Goal: Information Seeking & Learning: Learn about a topic

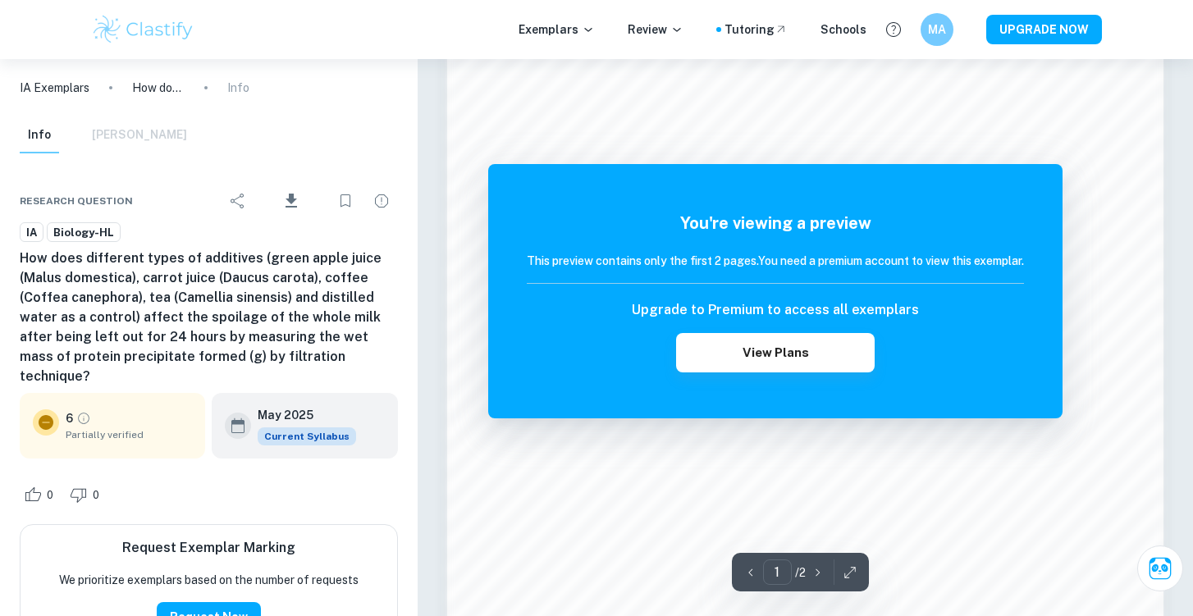
scroll to position [1604, 0]
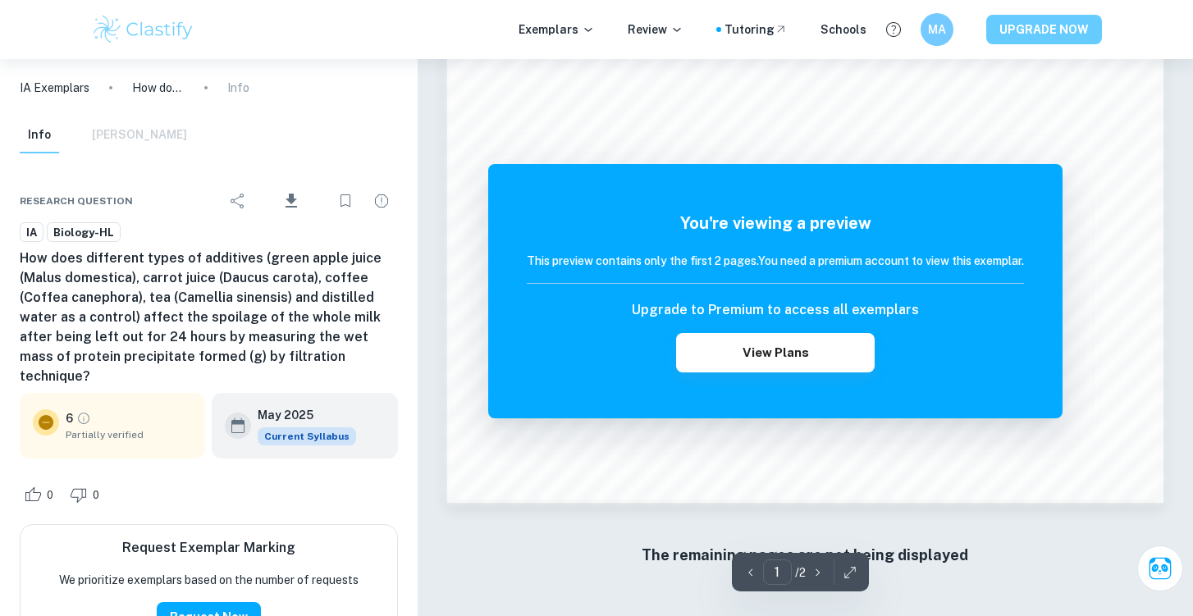
click at [1041, 26] on button "UPGRADE NOW" at bounding box center [1044, 30] width 116 height 30
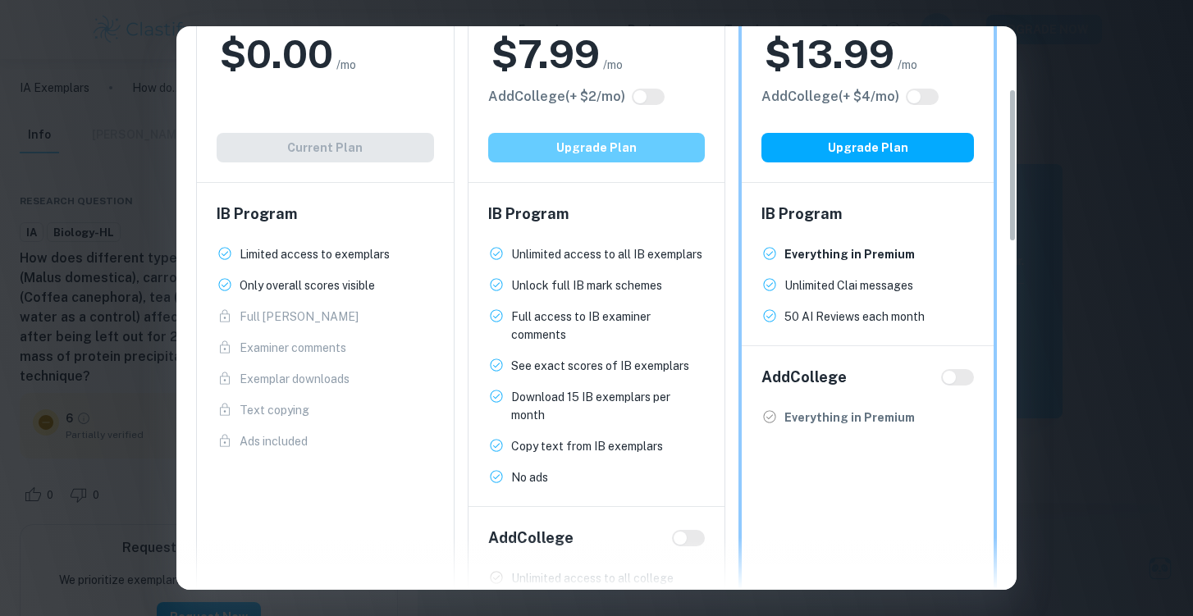
scroll to position [0, 0]
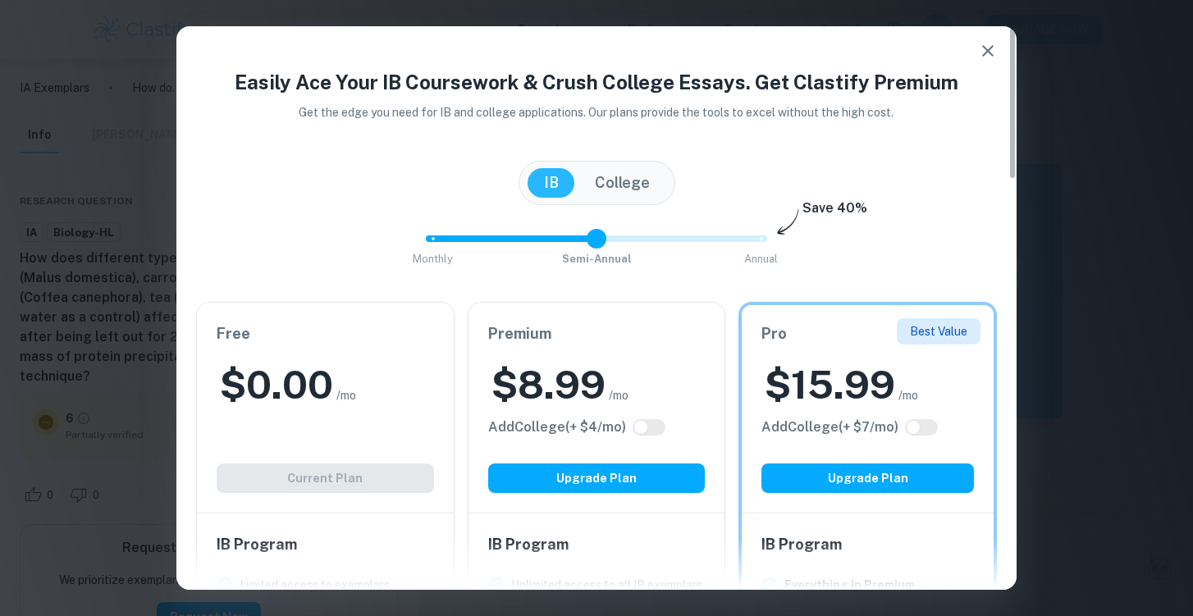
drag, startPoint x: 764, startPoint y: 239, endPoint x: 612, endPoint y: 239, distance: 151.7
click at [606, 239] on span at bounding box center [596, 239] width 20 height 20
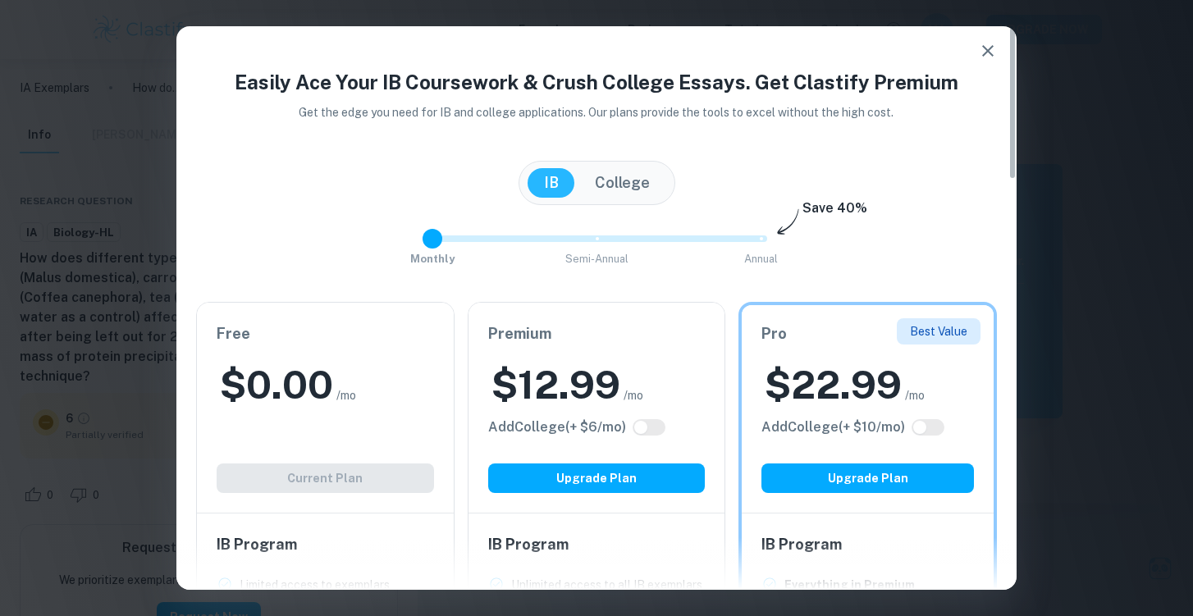
drag, startPoint x: 598, startPoint y: 235, endPoint x: 422, endPoint y: 235, distance: 175.5
click at [422, 235] on span at bounding box center [432, 239] width 20 height 20
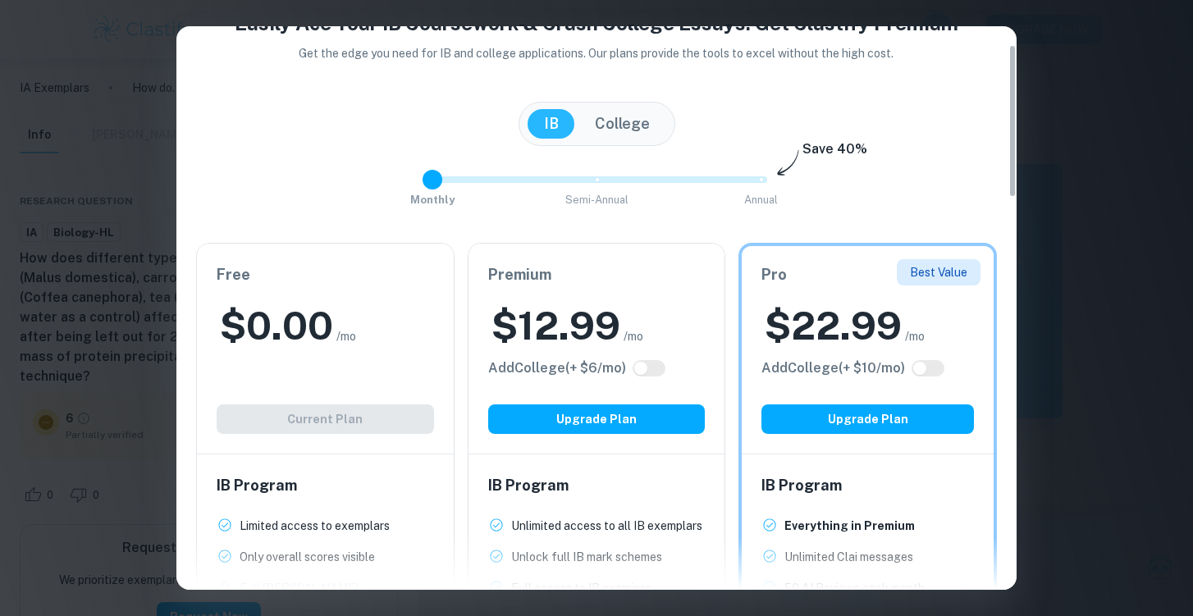
scroll to position [11, 0]
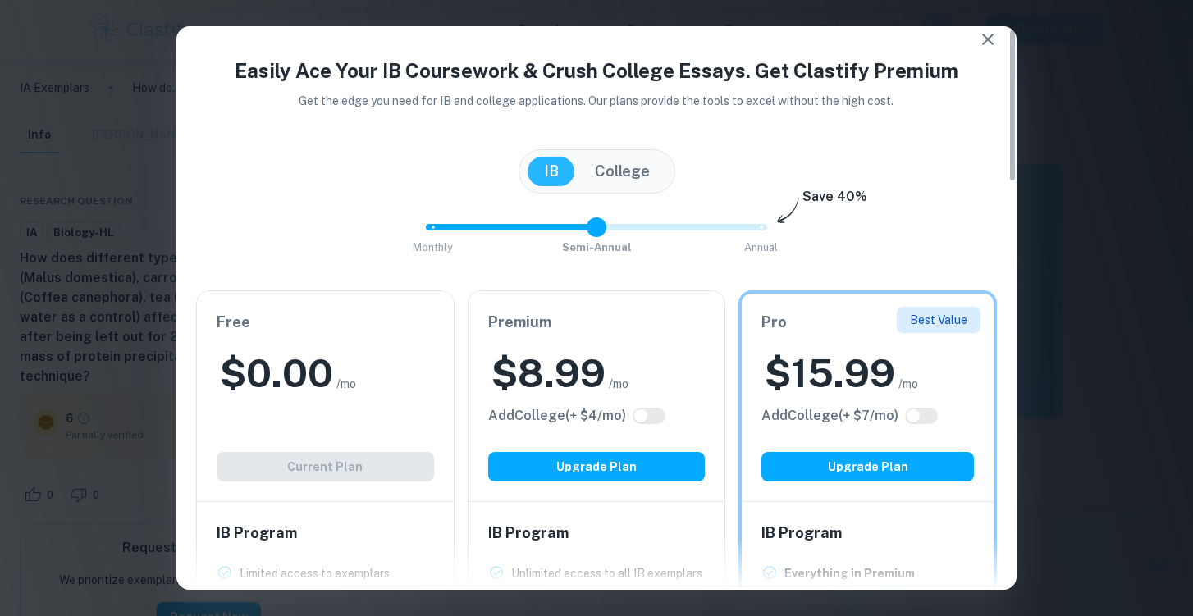
click at [594, 227] on span at bounding box center [596, 227] width 341 height 7
type input "2"
click at [760, 223] on span "Monthly Semi-Annual Annual" at bounding box center [596, 227] width 328 height 28
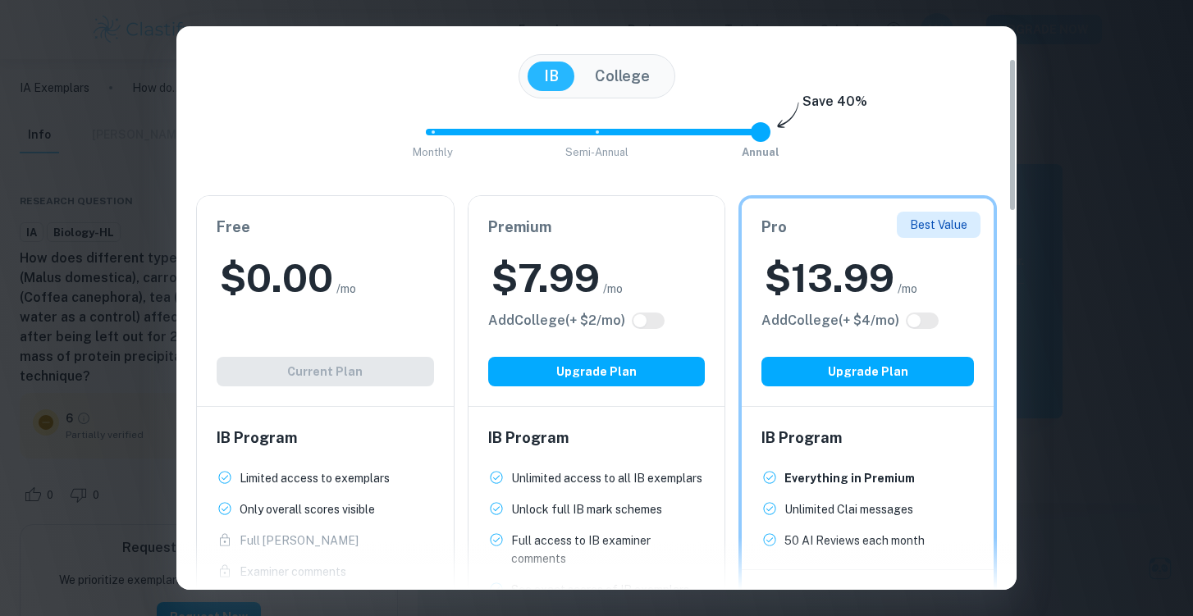
scroll to position [118, 0]
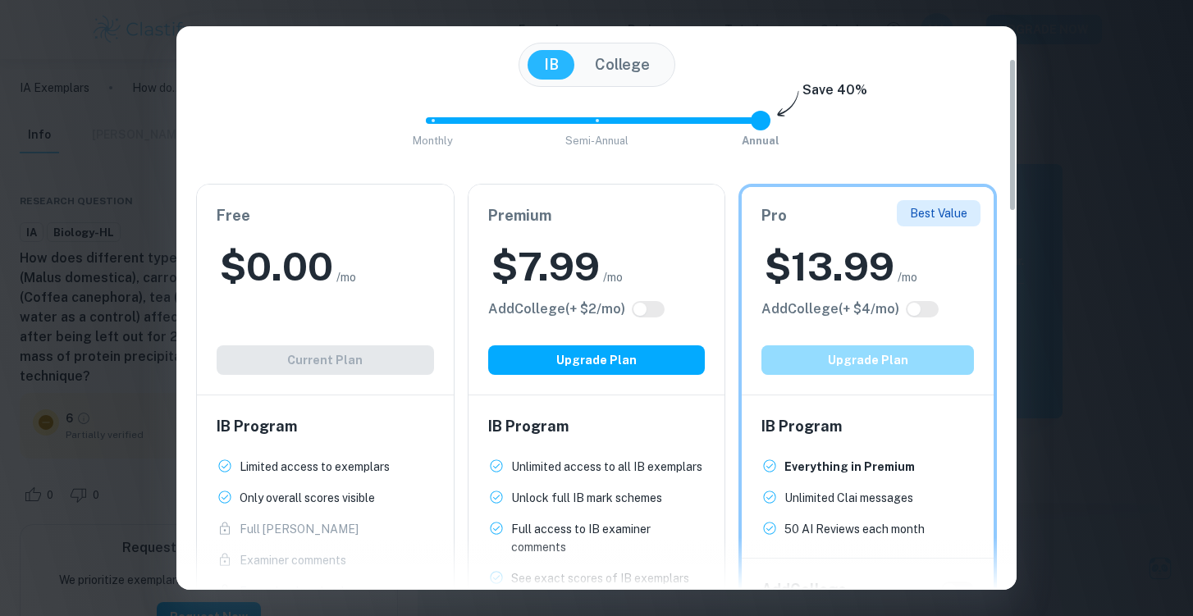
click at [842, 372] on button "Upgrade Plan" at bounding box center [867, 360] width 212 height 30
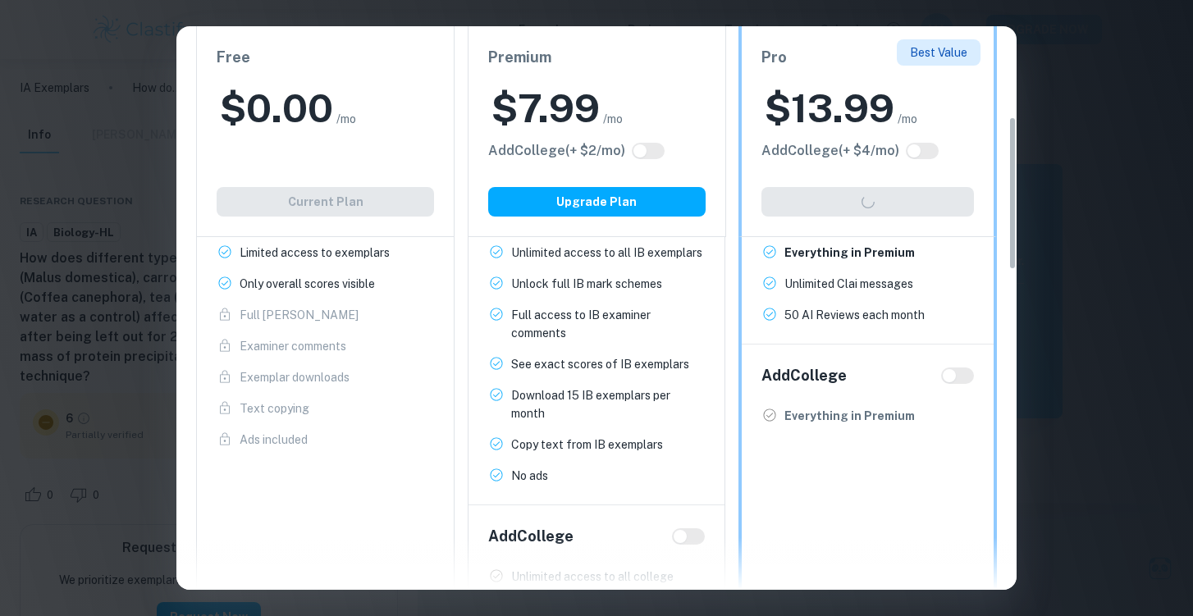
scroll to position [0, 0]
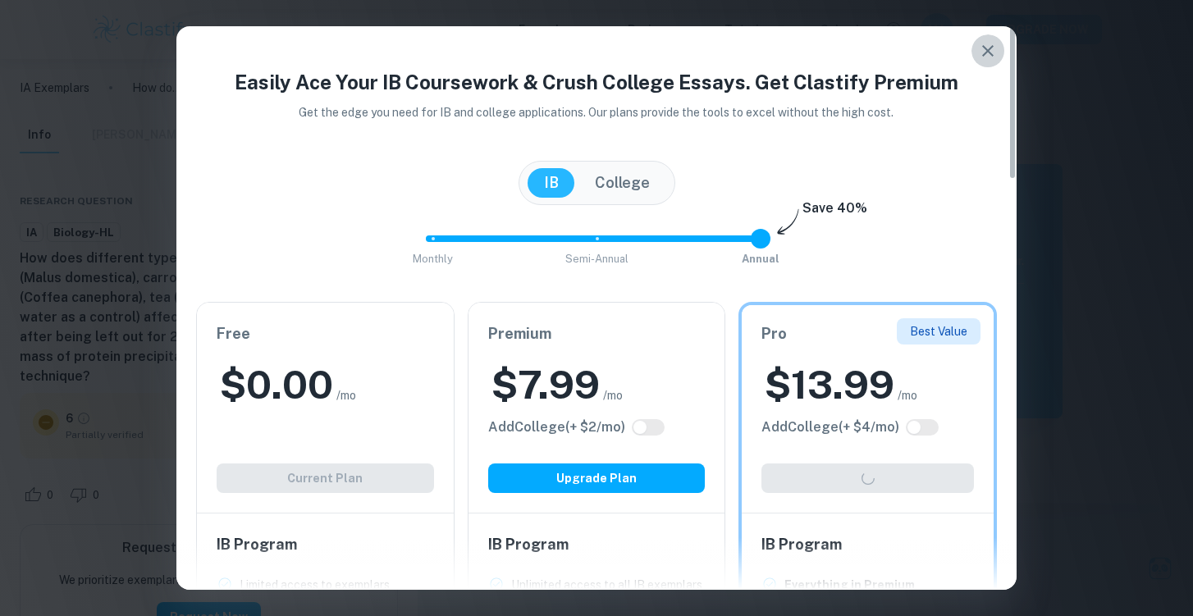
click at [986, 46] on icon "button" at bounding box center [988, 51] width 20 height 20
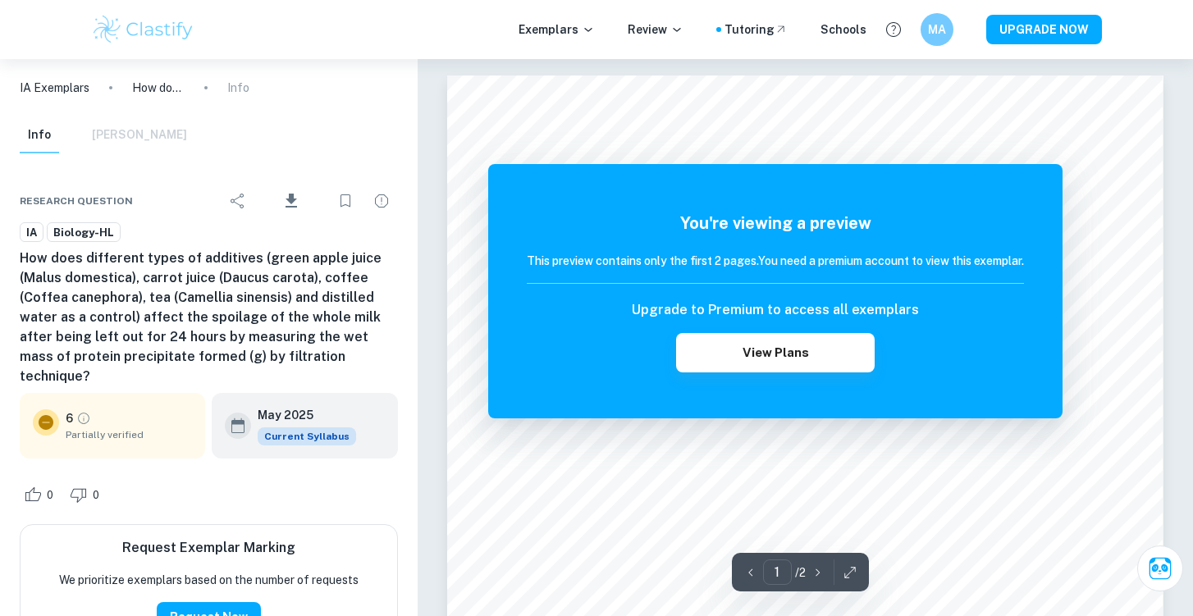
click at [145, 75] on div "IA Exemplars How does different types of additives (green apple juice (Malus do…" at bounding box center [209, 87] width 418 height 57
click at [155, 89] on p "How does different types of additives (green apple juice (Malus domestica), car…" at bounding box center [158, 88] width 52 height 18
click at [133, 139] on div "Info [PERSON_NAME]" at bounding box center [103, 135] width 167 height 36
click at [181, 32] on img at bounding box center [143, 29] width 104 height 33
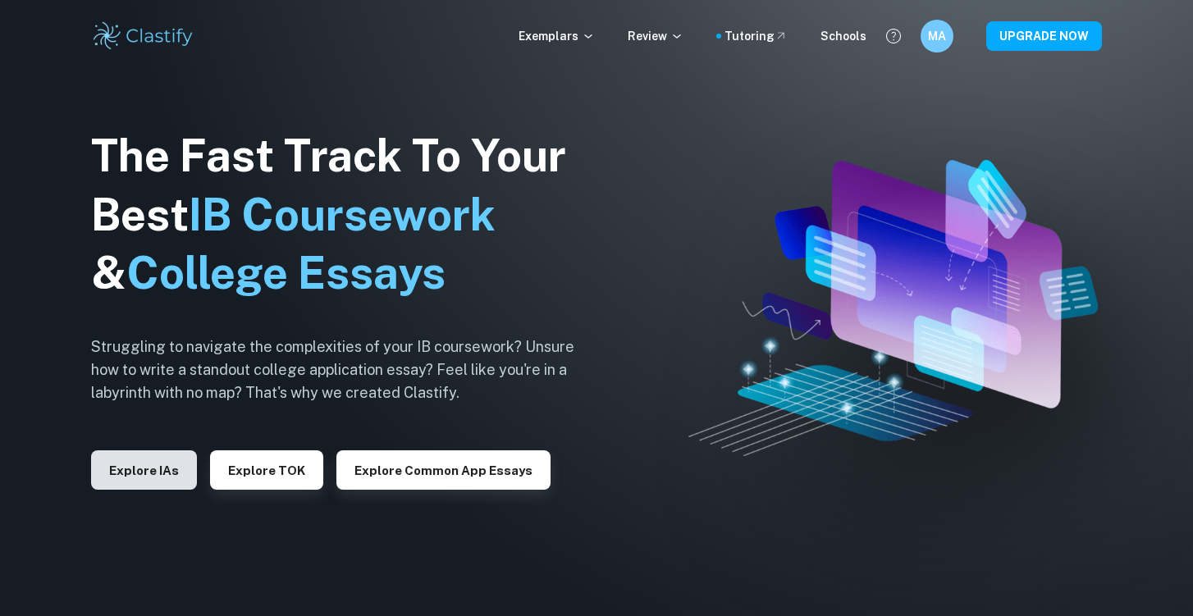
click at [157, 467] on button "Explore IAs" at bounding box center [144, 469] width 106 height 39
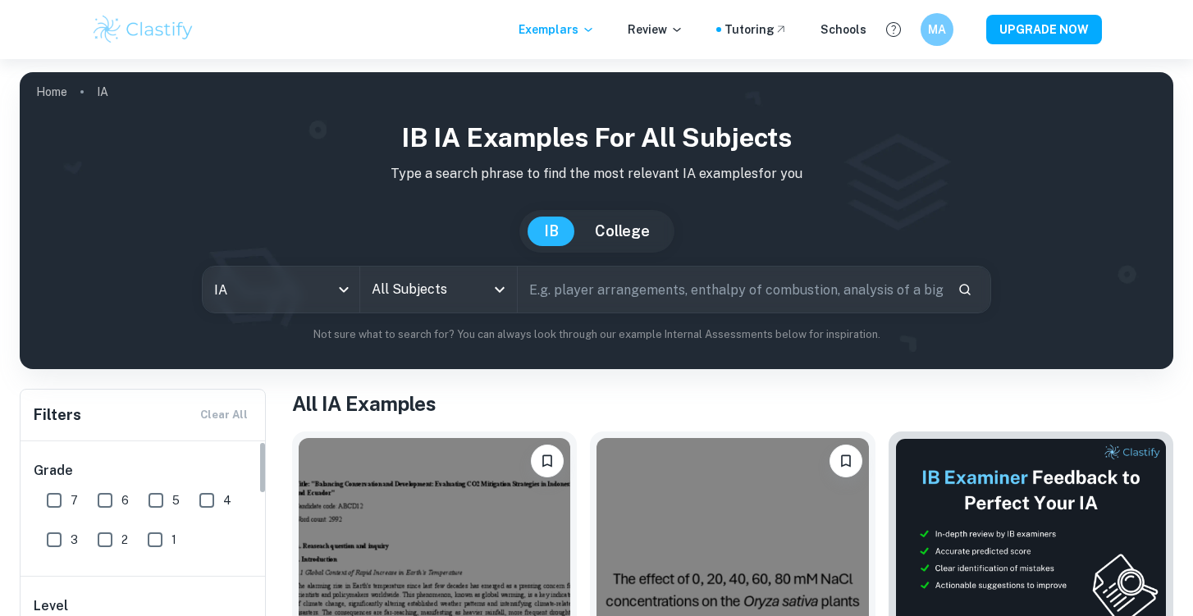
click at [56, 503] on input "7" at bounding box center [54, 500] width 33 height 33
checkbox input "true"
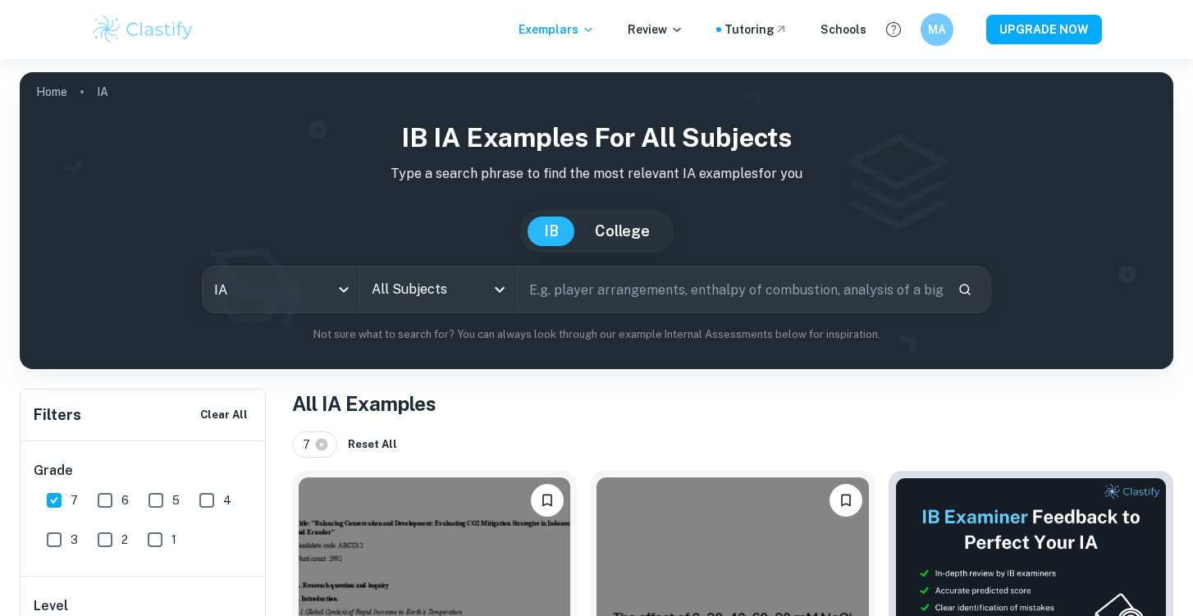
click at [108, 503] on input "6" at bounding box center [105, 500] width 33 height 33
checkbox input "true"
click at [591, 284] on input "text" at bounding box center [731, 290] width 427 height 46
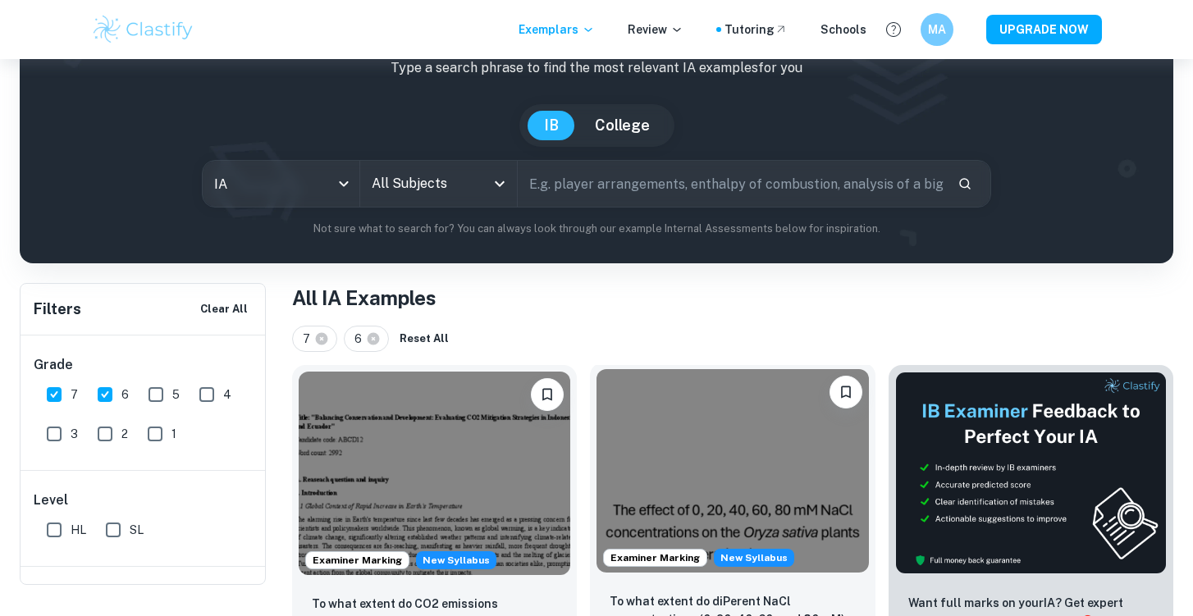
scroll to position [77, 0]
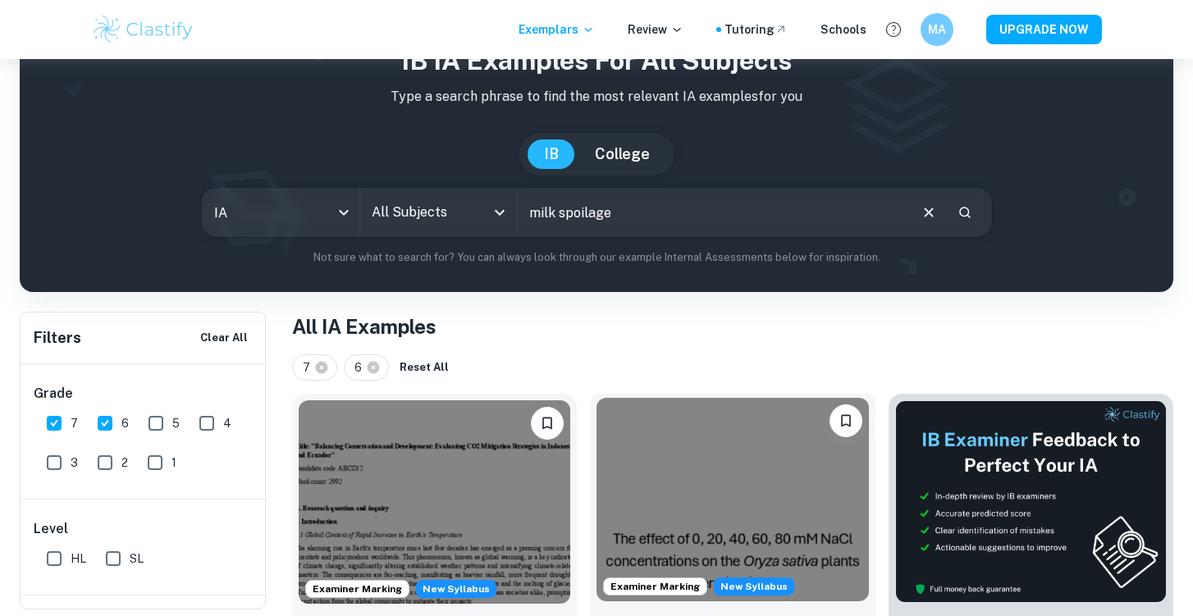
type input "milk spoilage"
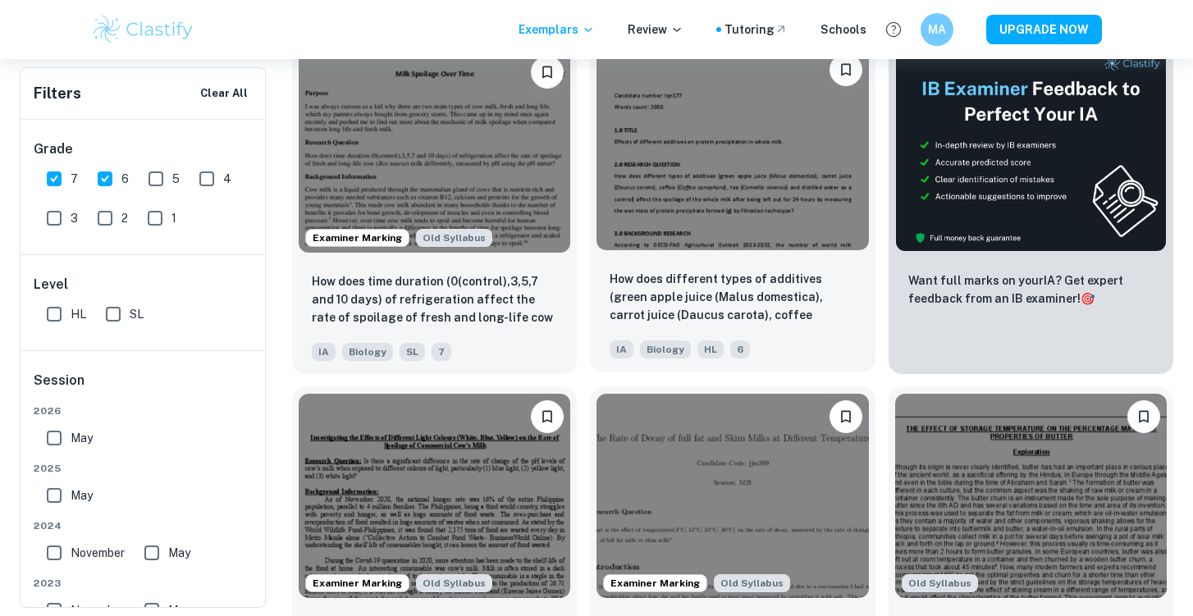
scroll to position [426, 0]
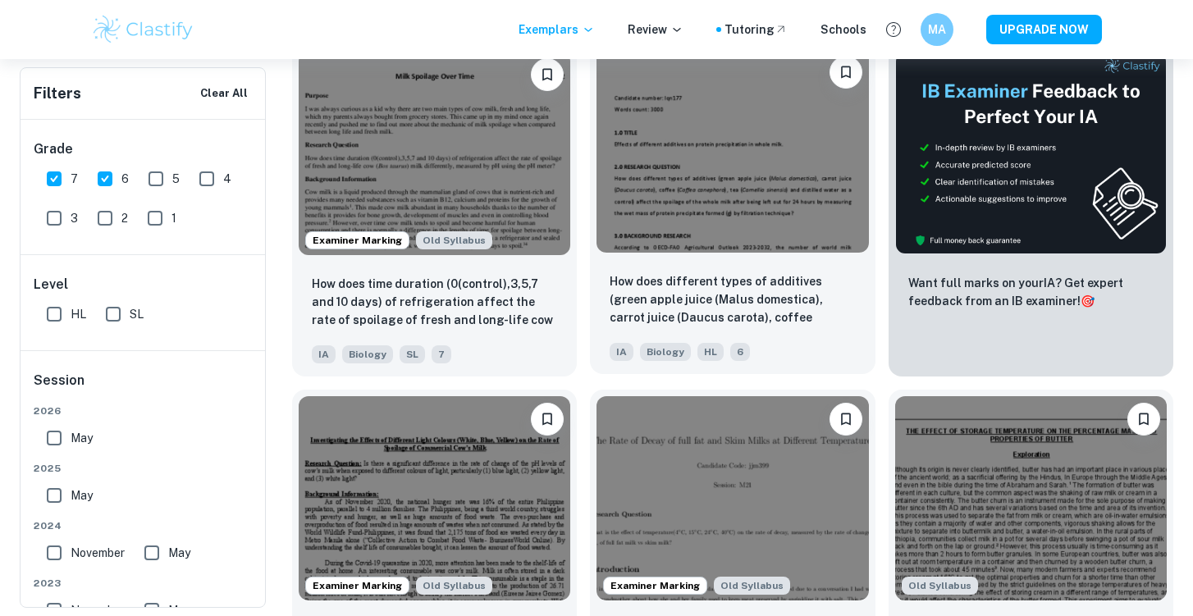
click at [721, 171] on img at bounding box center [732, 150] width 272 height 203
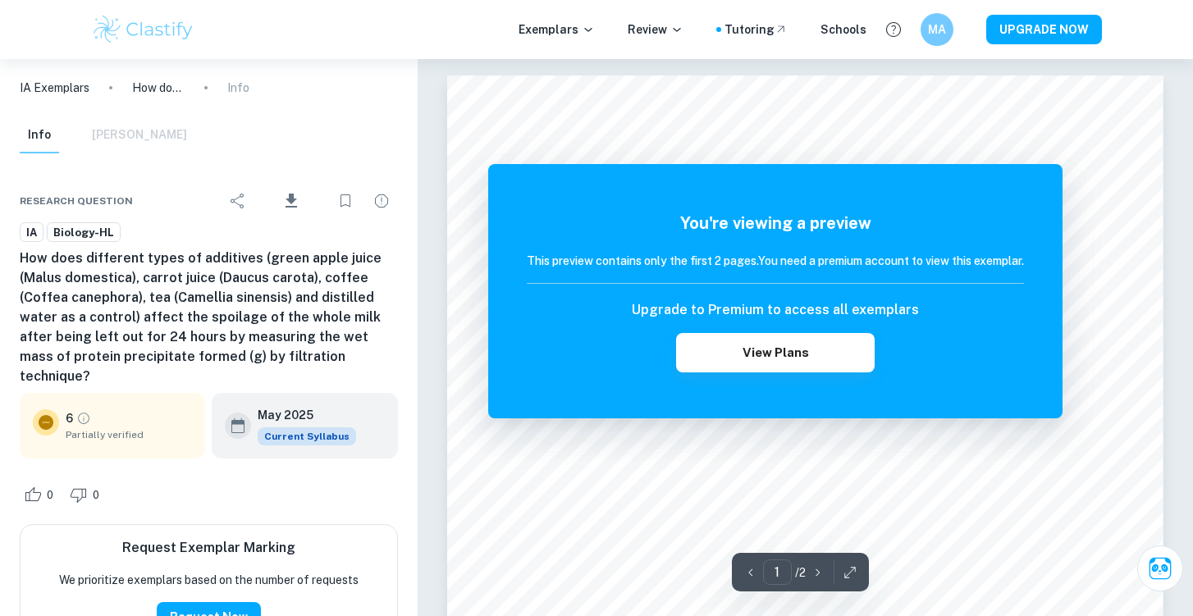
click at [801, 573] on p "/ 2" at bounding box center [800, 573] width 11 height 18
click at [854, 580] on button "button" at bounding box center [849, 571] width 25 height 25
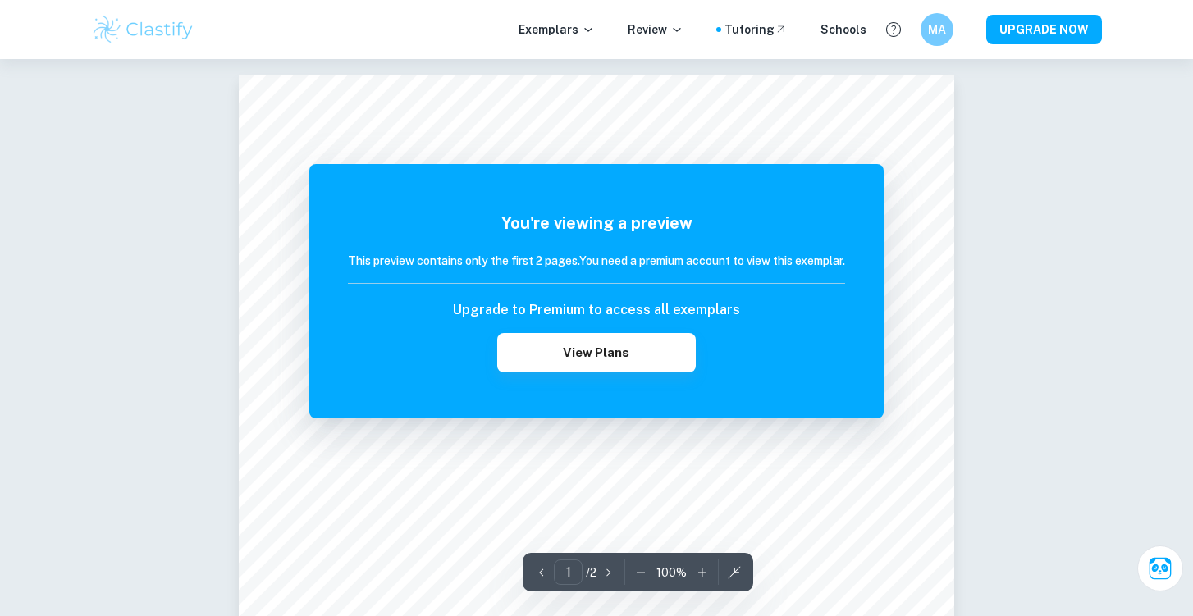
click at [737, 560] on button "button" at bounding box center [734, 571] width 25 height 25
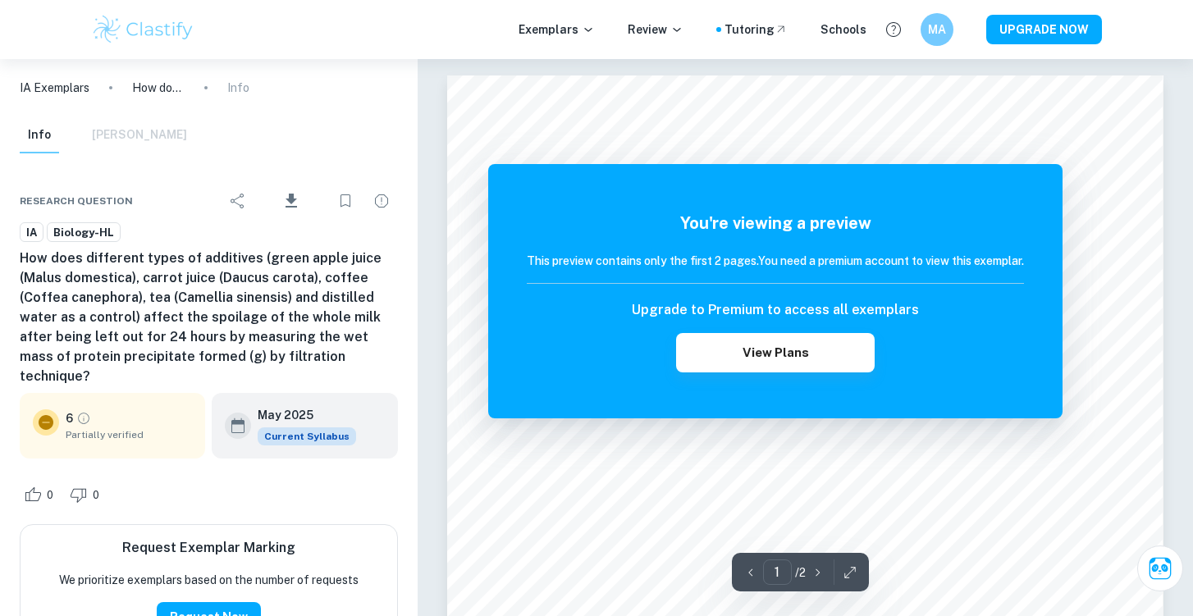
click at [926, 34] on div "MA" at bounding box center [936, 29] width 33 height 33
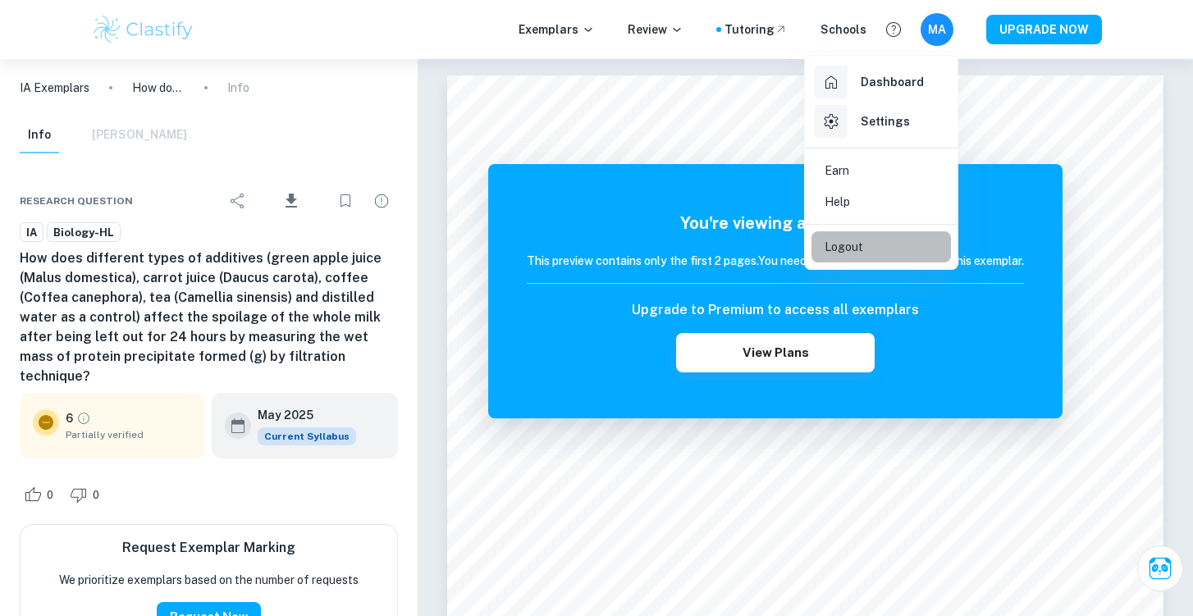
click at [864, 238] on li "Logout" at bounding box center [880, 246] width 139 height 31
